Goal: Task Accomplishment & Management: Manage account settings

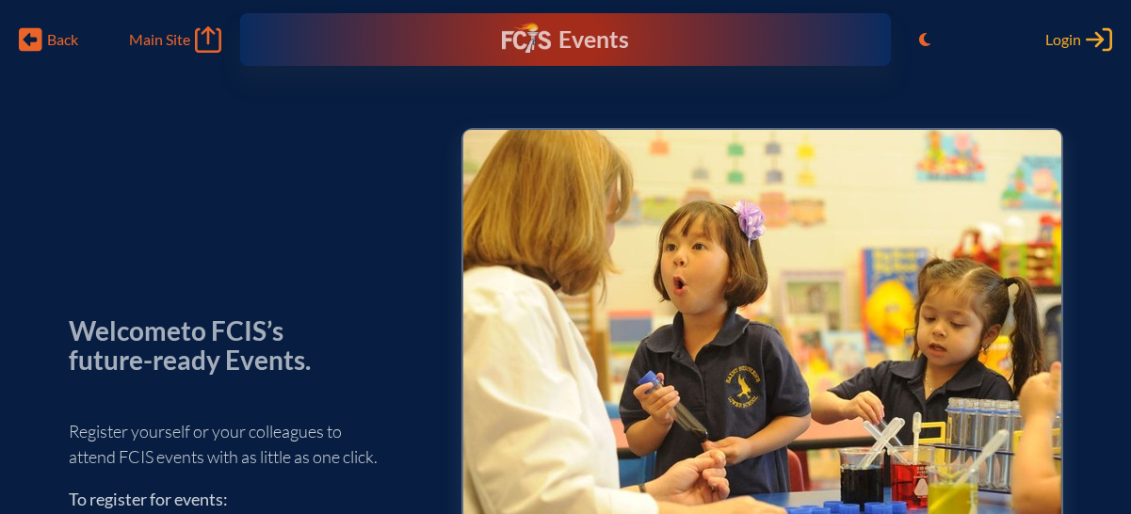
click at [1054, 38] on span "Login" at bounding box center [1063, 39] width 36 height 19
click at [628, 48] on div "Events Future Ready" at bounding box center [565, 40] width 265 height 34
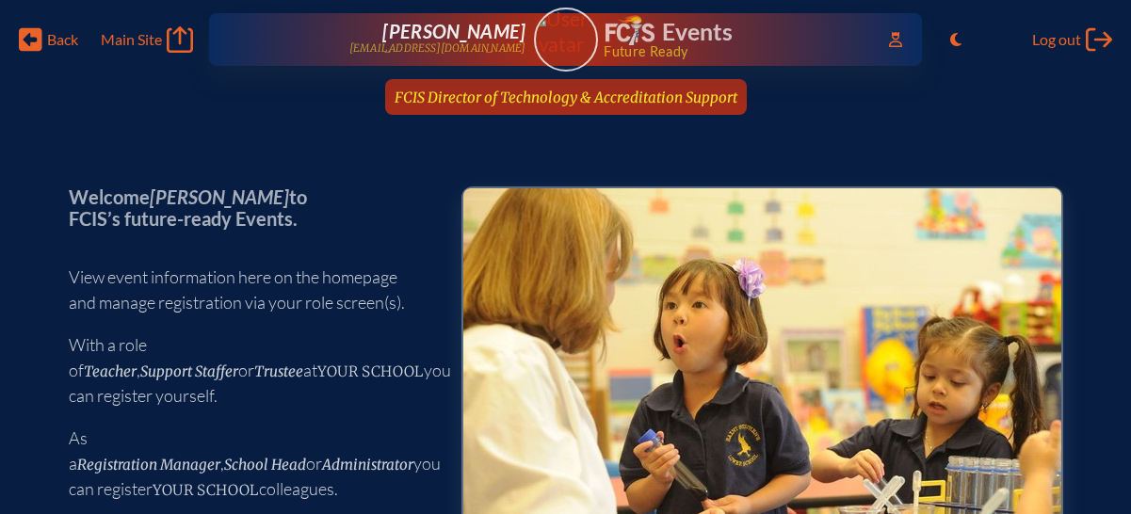
click at [627, 97] on span "FCIS Director of Technology & Accreditation Support" at bounding box center [566, 98] width 343 height 18
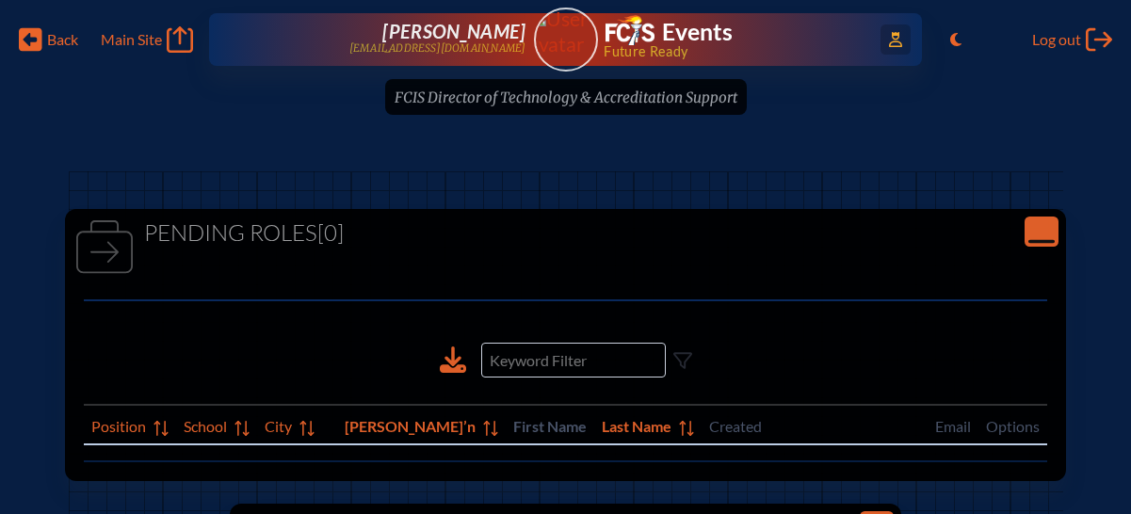
click at [894, 39] on icon at bounding box center [895, 39] width 13 height 15
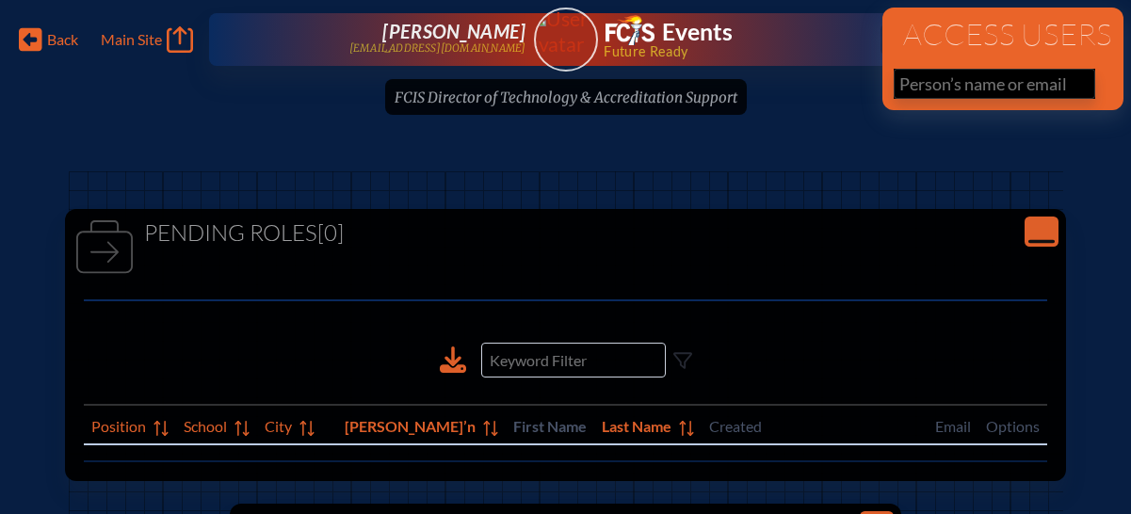
click at [931, 77] on input "text" at bounding box center [995, 84] width 202 height 30
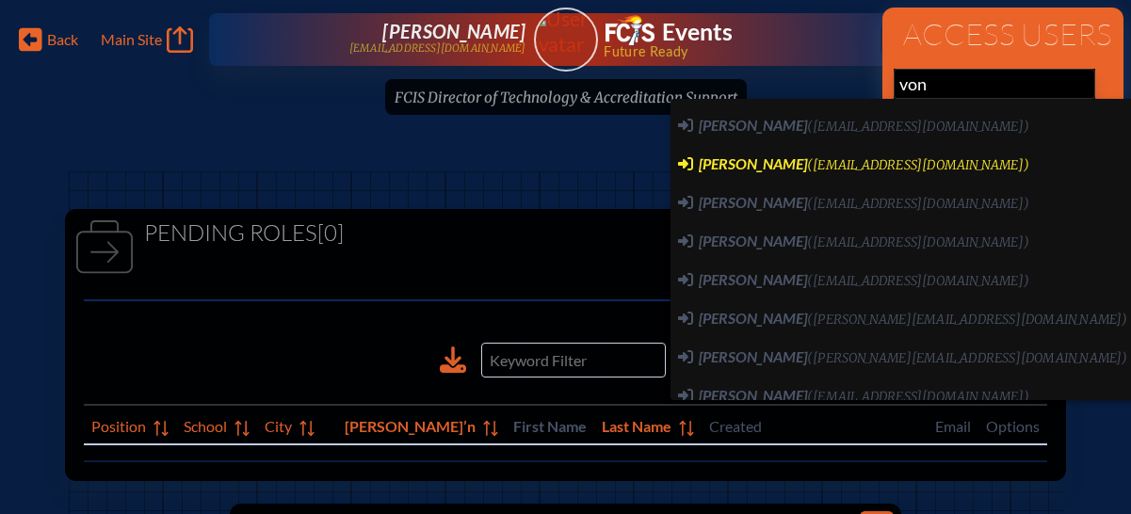
click at [880, 160] on span "([EMAIL_ADDRESS][DOMAIN_NAME])" at bounding box center [918, 165] width 222 height 16
type input "[EMAIL_ADDRESS][DOMAIN_NAME]"
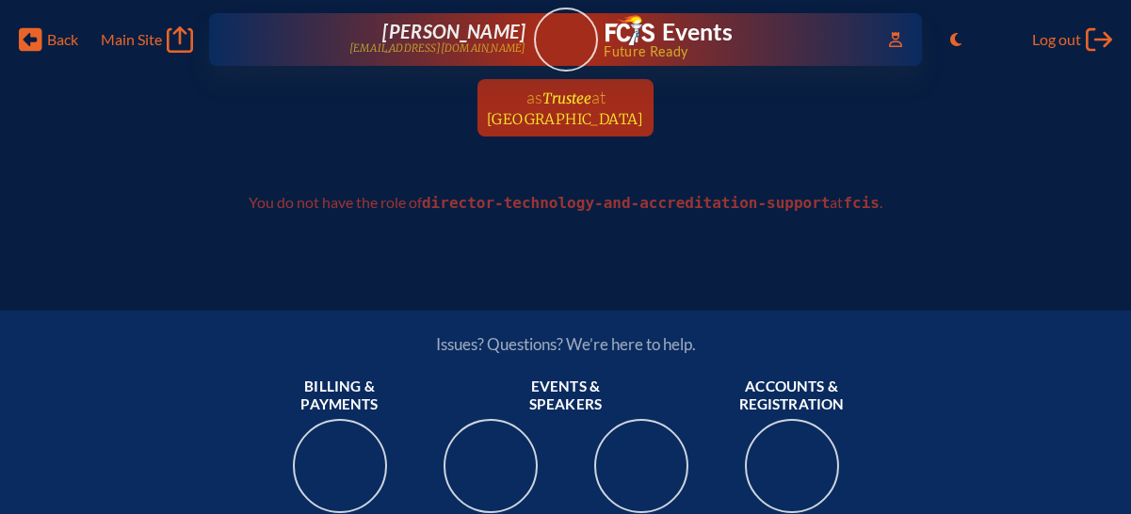
click at [566, 103] on span "Trustee" at bounding box center [566, 98] width 49 height 18
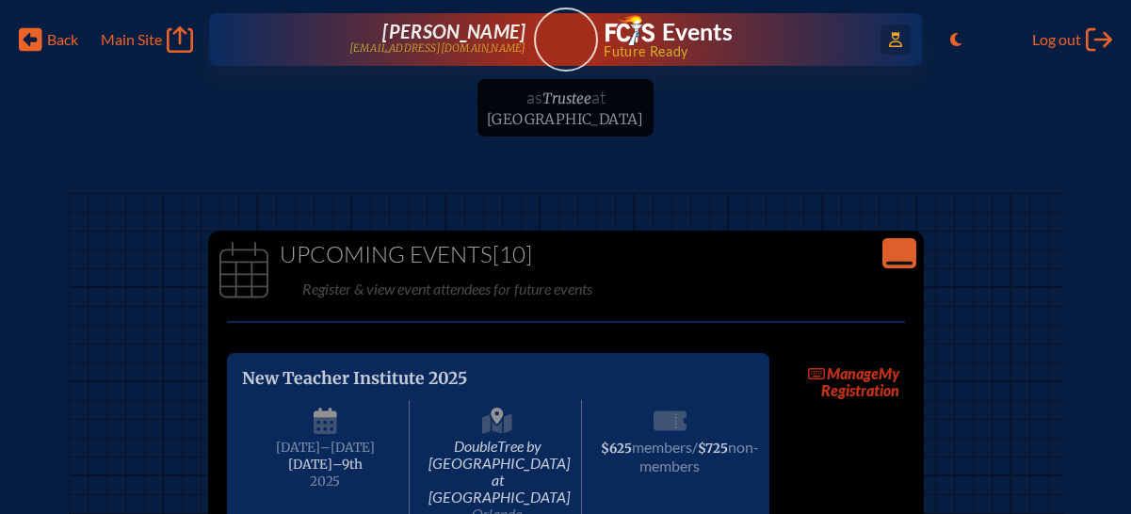
click at [905, 40] on span "Access Users..." at bounding box center [895, 39] width 30 height 30
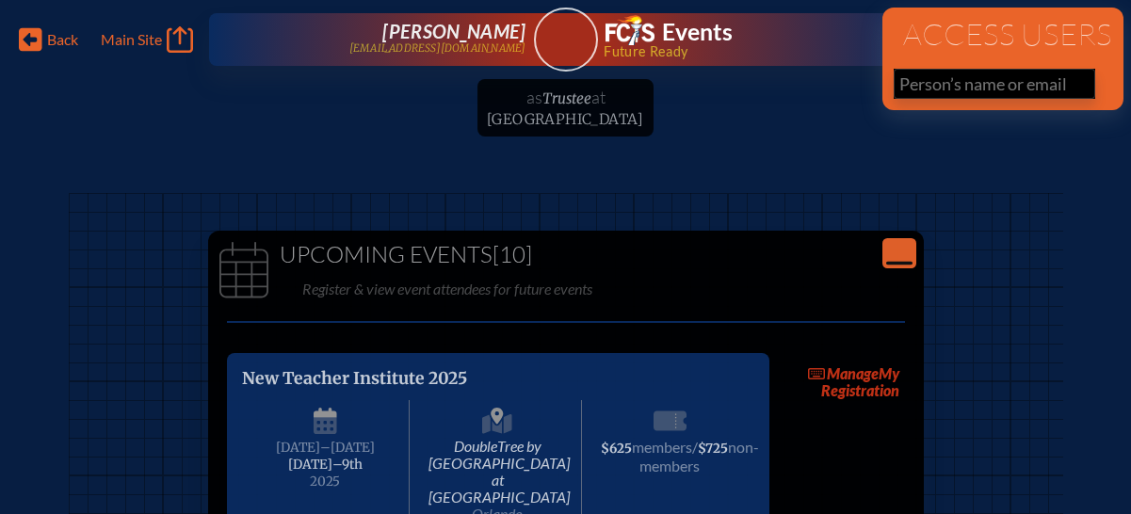
click at [948, 85] on input "text" at bounding box center [995, 84] width 202 height 30
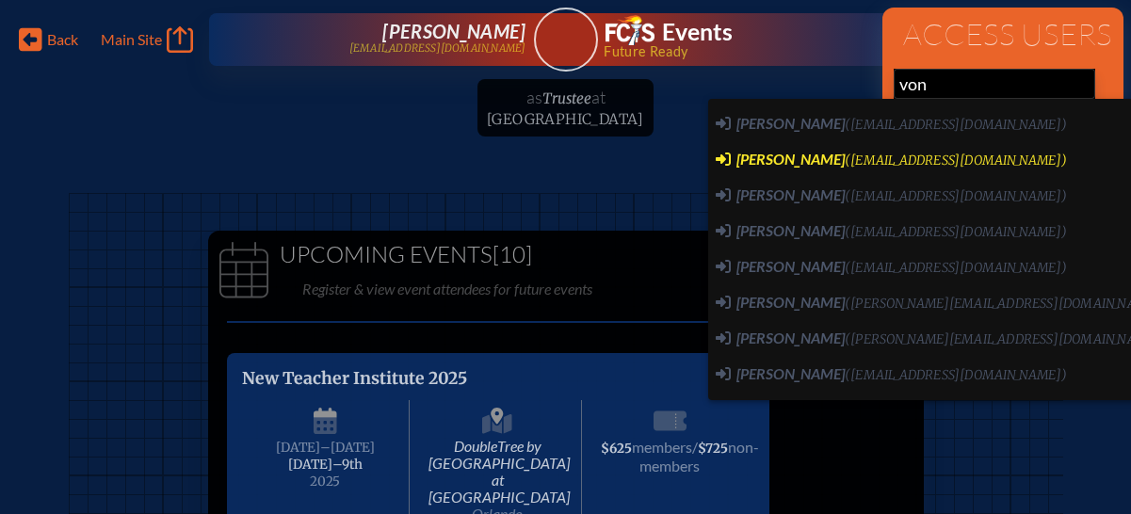
click at [847, 154] on span "([EMAIL_ADDRESS][DOMAIN_NAME])" at bounding box center [956, 161] width 222 height 16
type input "[EMAIL_ADDRESS][DOMAIN_NAME]"
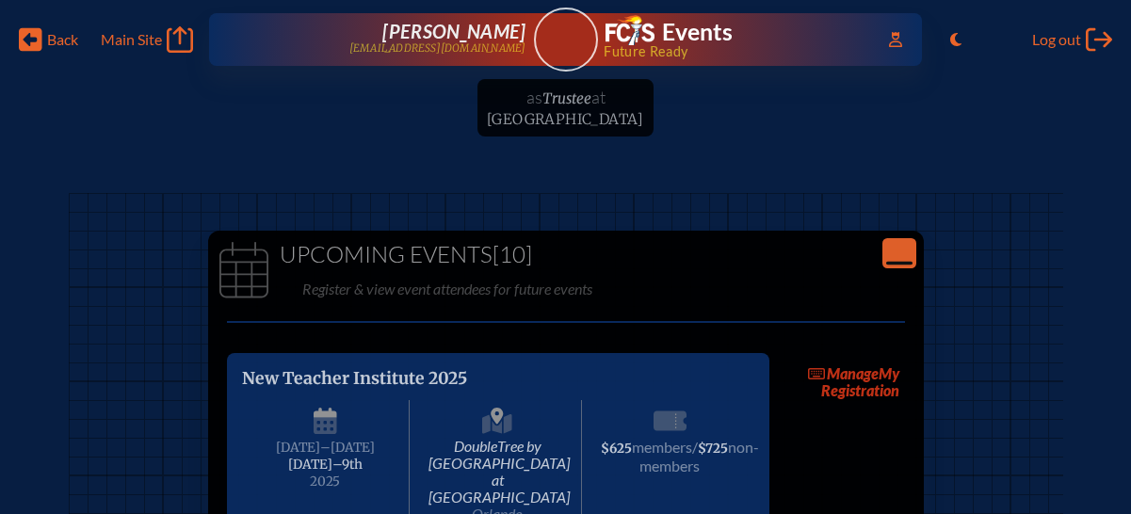
click at [554, 102] on ul "as Trustee at Trinity Preparatory School since August 4th, 2025" at bounding box center [565, 113] width 1131 height 69
click at [476, 40] on span "[PERSON_NAME]" at bounding box center [453, 31] width 143 height 23
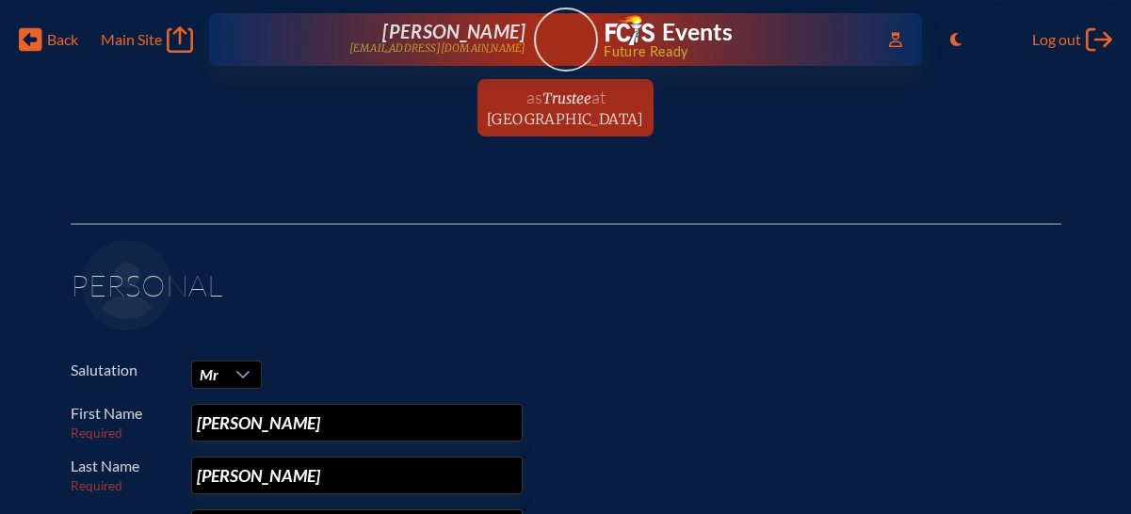
scroll to position [182, 0]
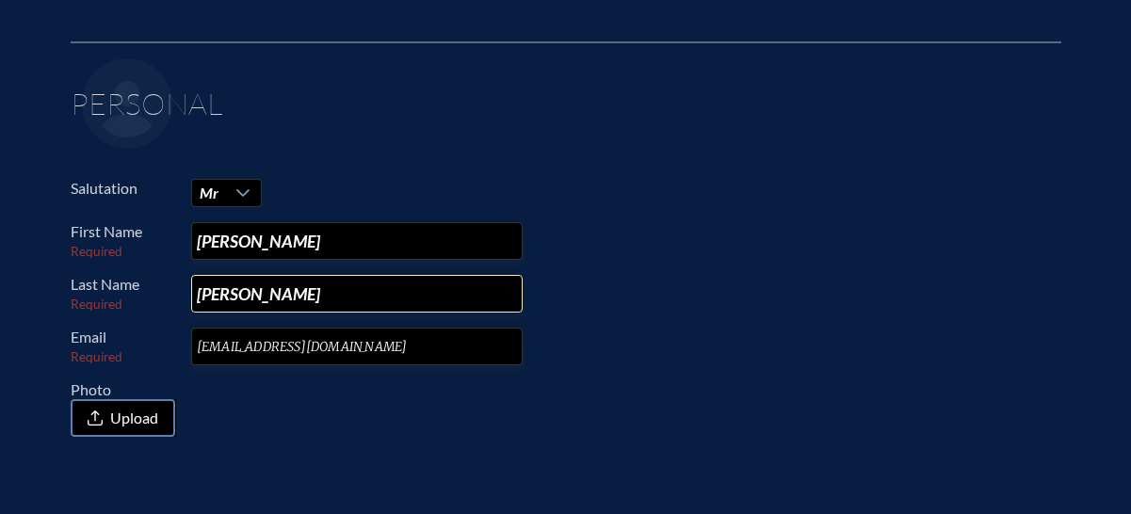
click at [211, 293] on input "von Weller" at bounding box center [356, 294] width 331 height 38
click at [208, 296] on input "von Weller" at bounding box center [356, 294] width 331 height 38
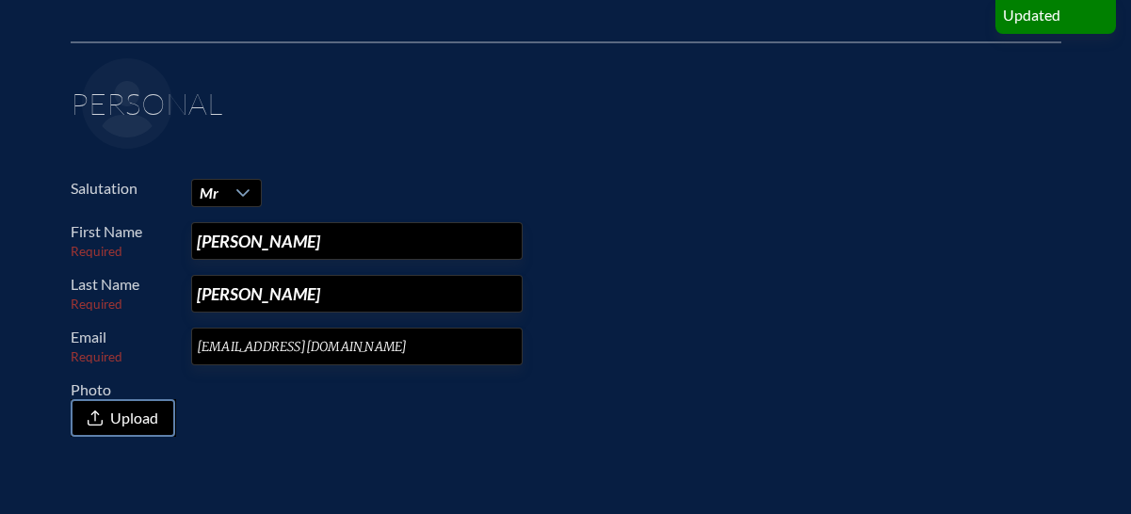
type input "Von Weller"
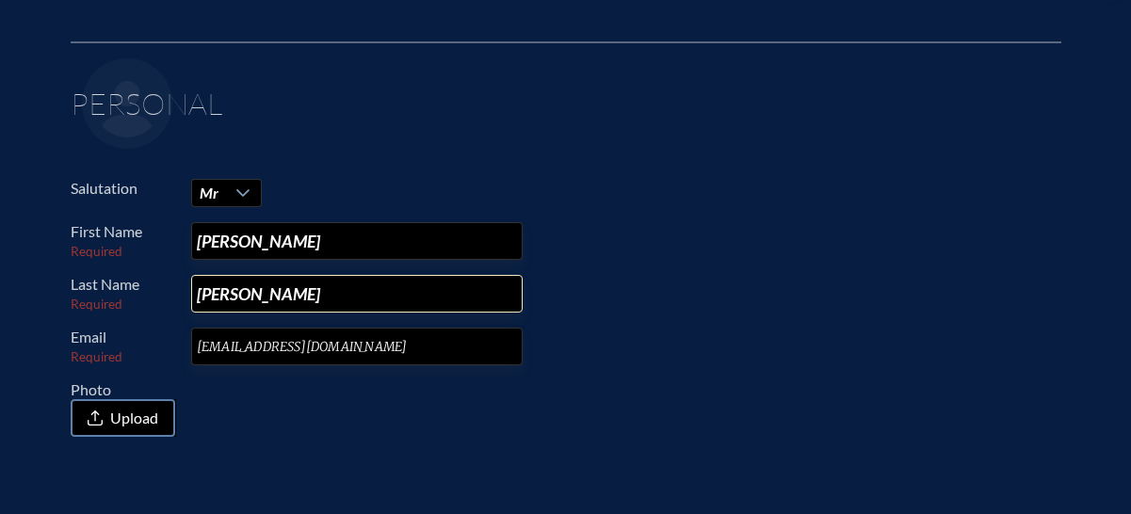
drag, startPoint x: 273, startPoint y: 297, endPoint x: 200, endPoint y: 297, distance: 73.4
click at [200, 297] on input "Von Weller" at bounding box center [356, 294] width 331 height 38
